Goal: Information Seeking & Learning: Learn about a topic

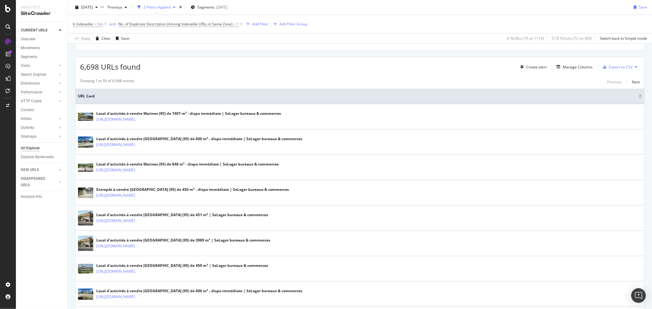
scroll to position [136, 0]
click at [6, 41] on icon at bounding box center [8, 42] width 6 height 6
